Goal: Browse casually

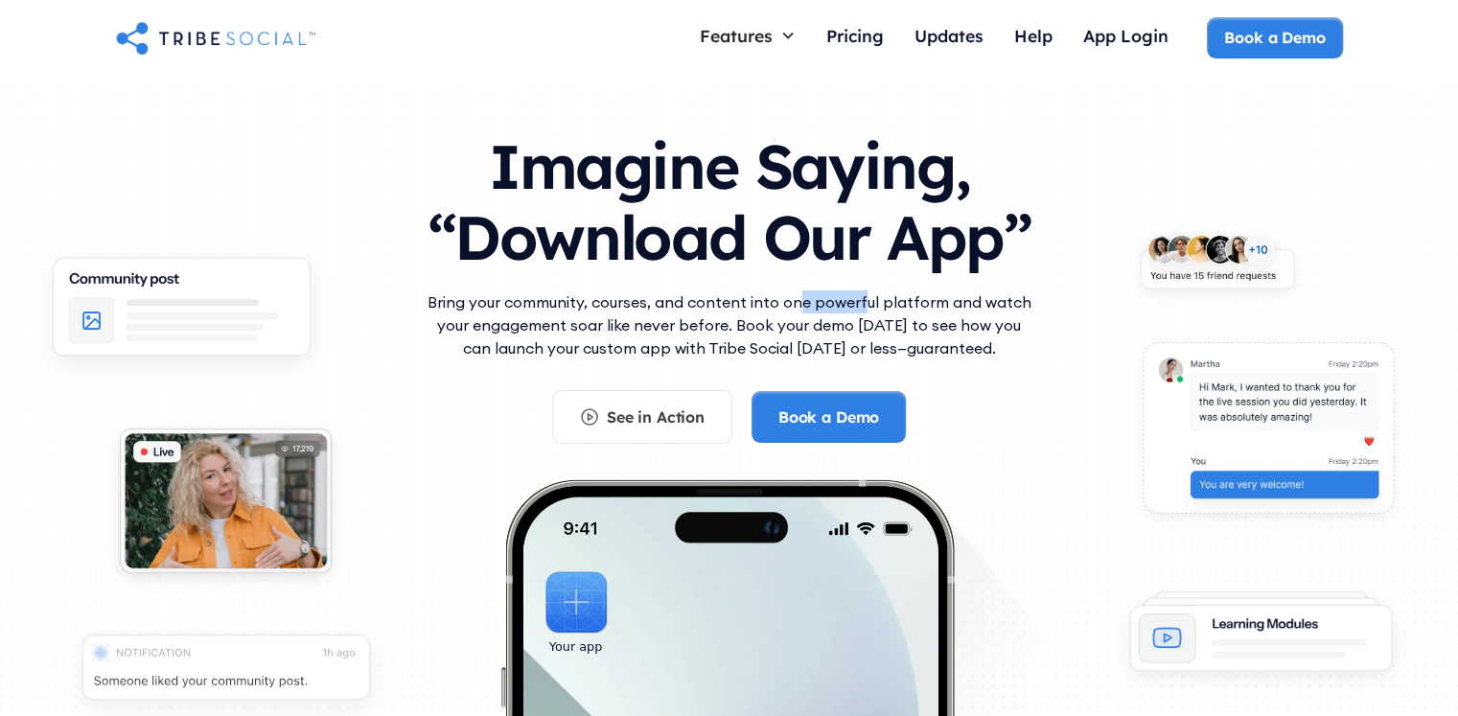
drag, startPoint x: 803, startPoint y: 311, endPoint x: 869, endPoint y: 307, distance: 66.3
click at [869, 307] on p "Bring your community, courses, and content into one powerful platform and watch…" at bounding box center [729, 324] width 613 height 69
drag, startPoint x: 590, startPoint y: 325, endPoint x: 633, endPoint y: 334, distance: 43.1
click at [633, 334] on p "Bring your community, courses, and content into one powerful platform and watch…" at bounding box center [729, 324] width 613 height 69
click at [683, 336] on p "Bring your community, courses, and content into one powerful platform and watch…" at bounding box center [729, 324] width 613 height 69
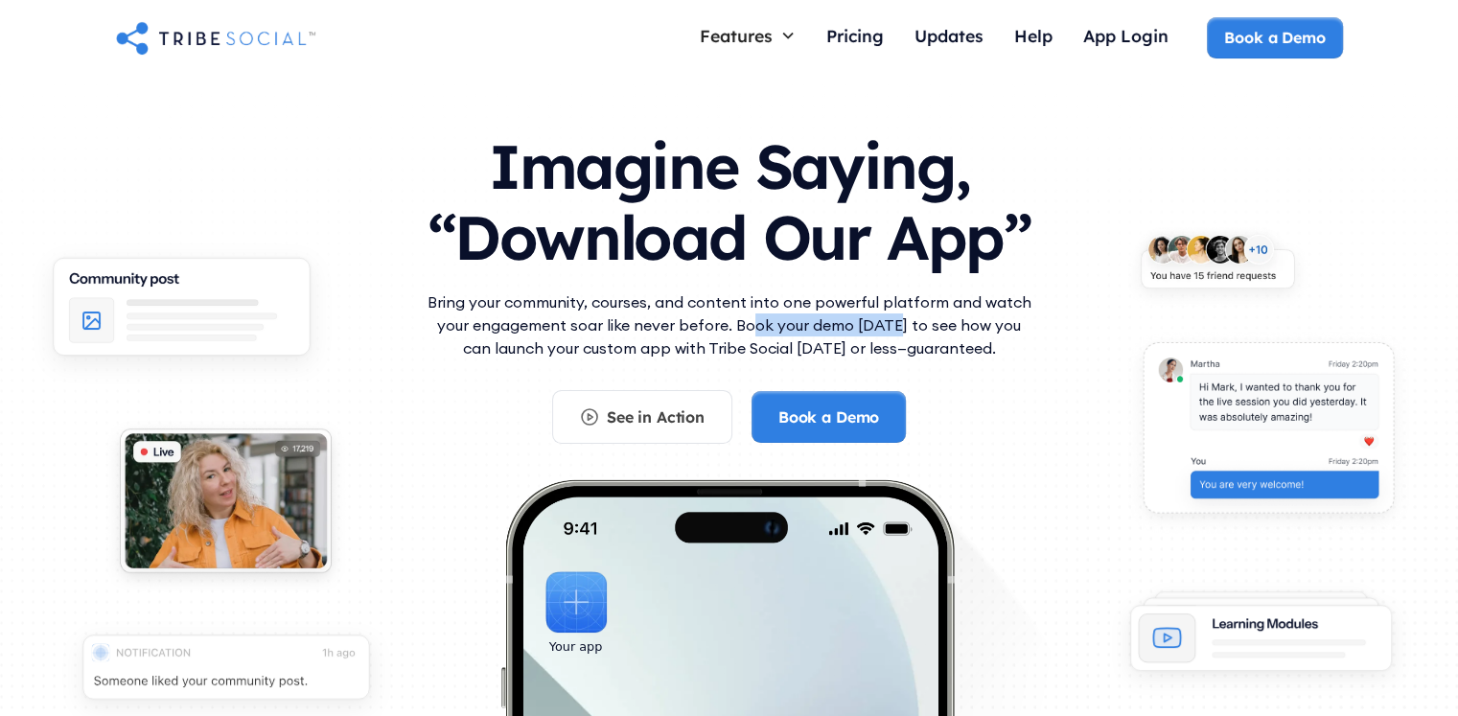
drag, startPoint x: 738, startPoint y: 332, endPoint x: 884, endPoint y: 325, distance: 145.9
click at [884, 325] on p "Bring your community, courses, and content into one powerful platform and watch…" at bounding box center [729, 324] width 613 height 69
drag, startPoint x: 652, startPoint y: 340, endPoint x: 729, endPoint y: 354, distance: 77.9
click at [729, 354] on p "Bring your community, courses, and content into one powerful platform and watch…" at bounding box center [729, 324] width 613 height 69
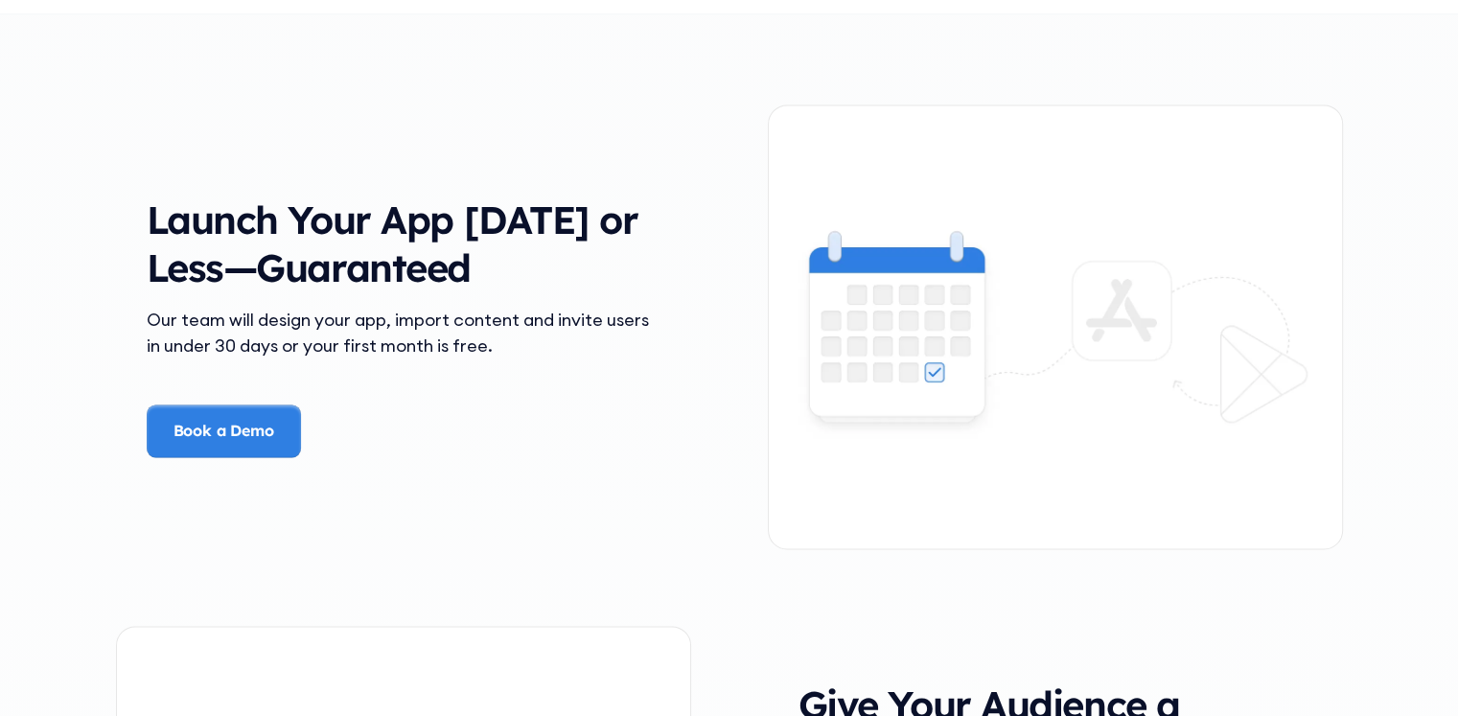
scroll to position [2780, 0]
